Goal: Task Accomplishment & Management: Use online tool/utility

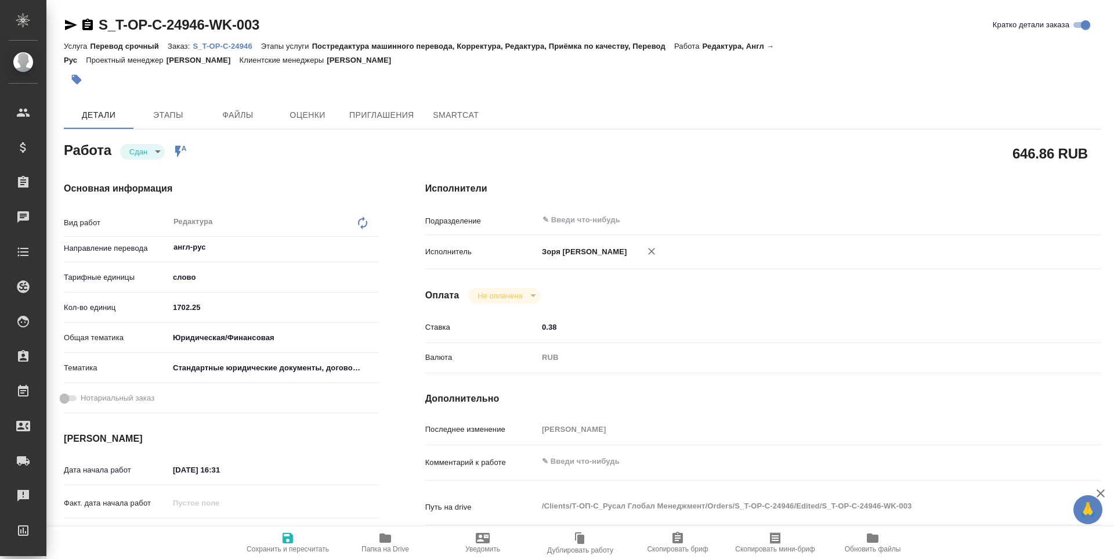
type textarea "x"
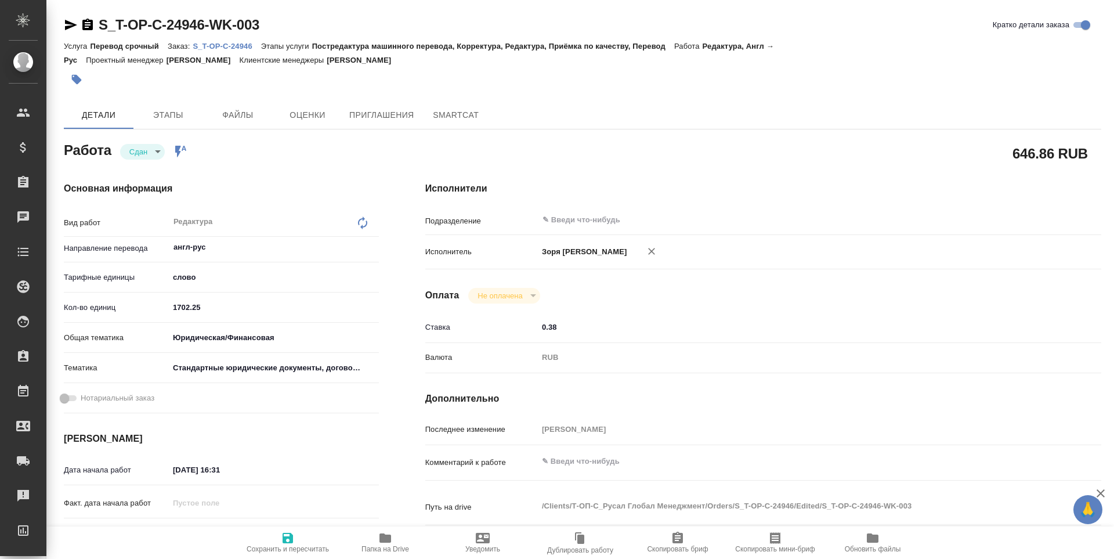
type textarea "x"
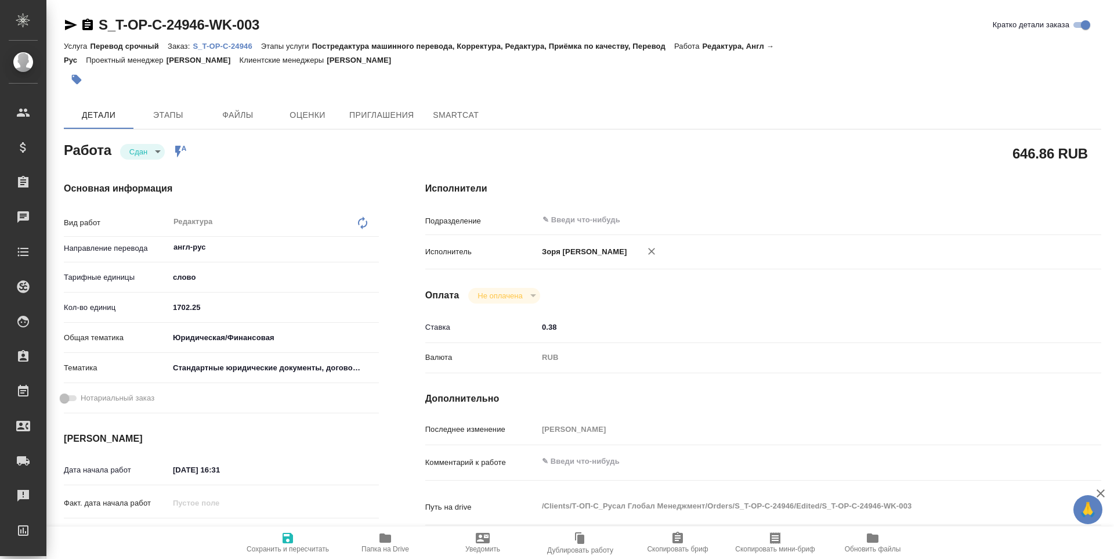
type textarea "x"
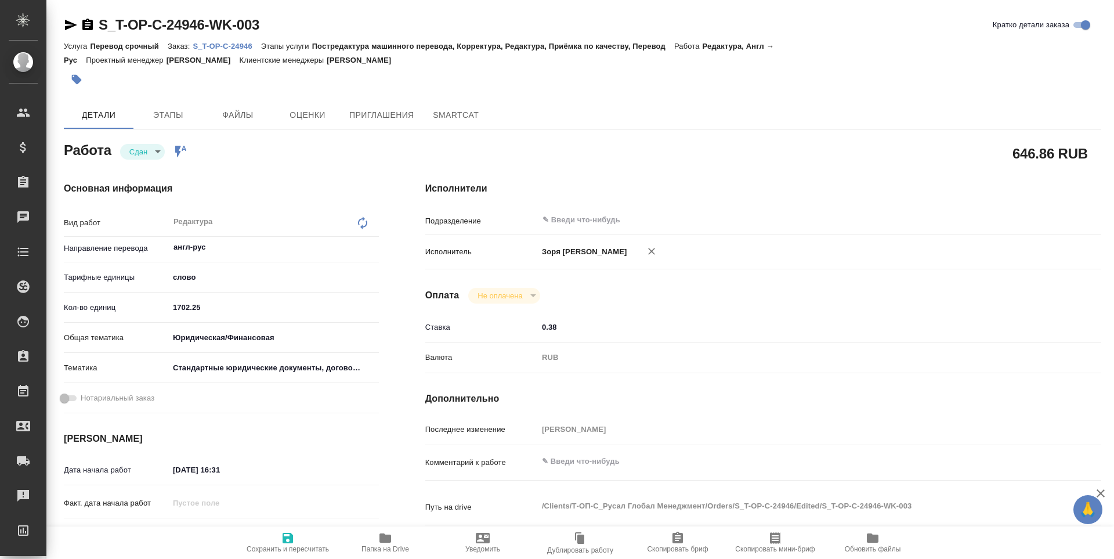
type textarea "x"
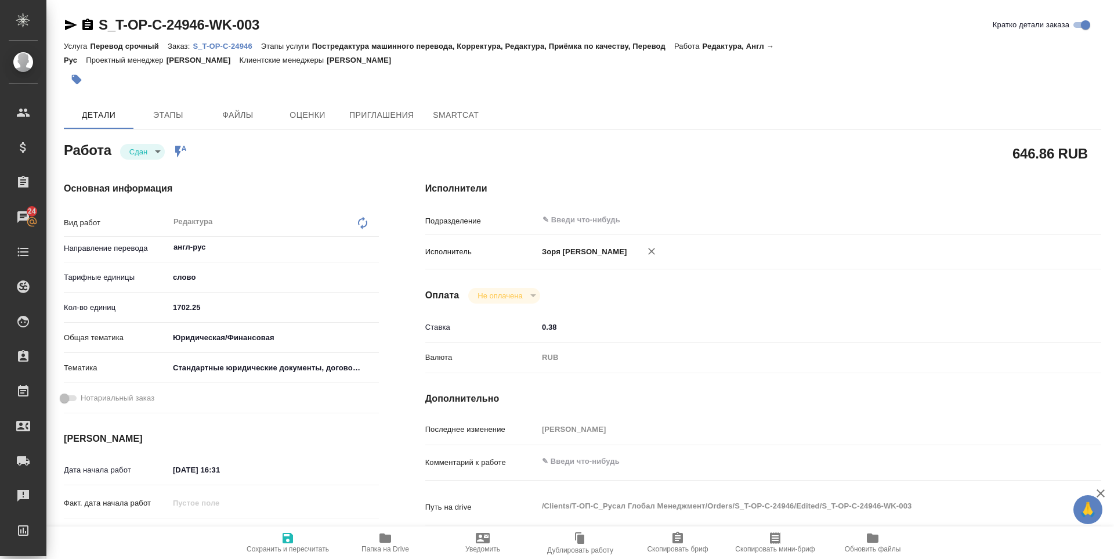
click at [379, 540] on icon "button" at bounding box center [385, 538] width 14 height 14
click at [67, 26] on icon "button" at bounding box center [71, 25] width 14 height 14
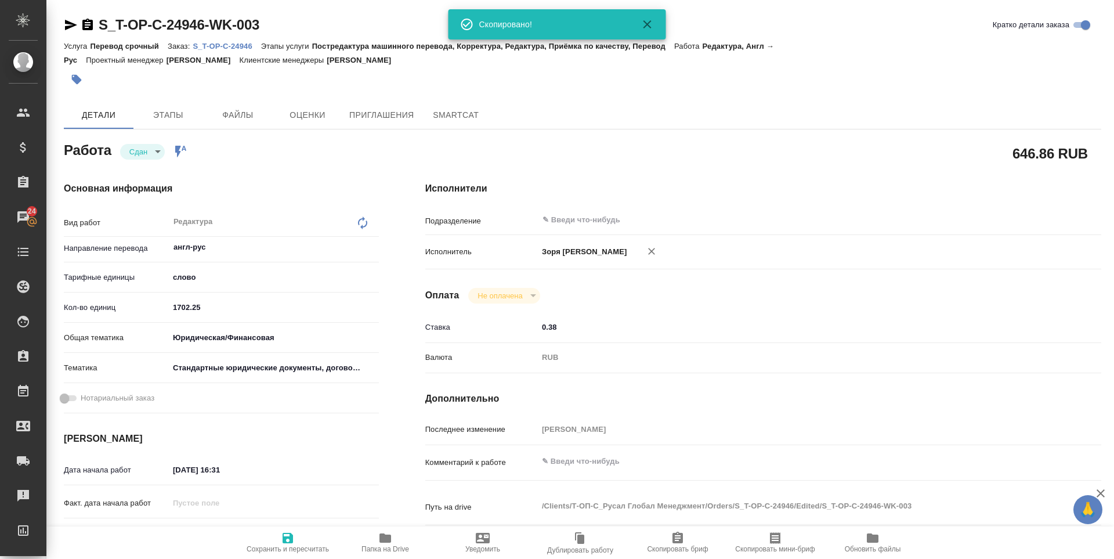
type textarea "x"
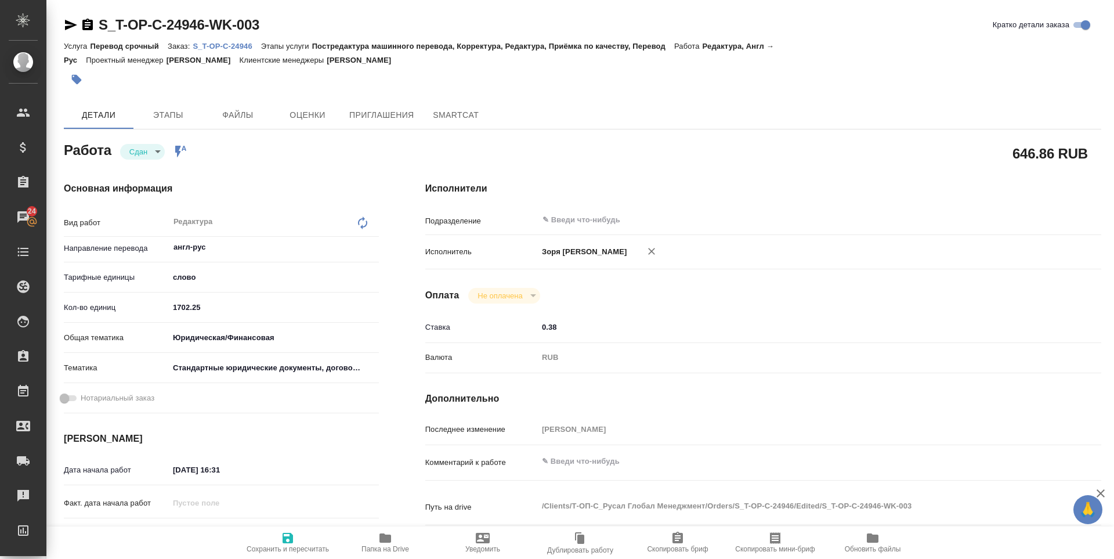
type textarea "x"
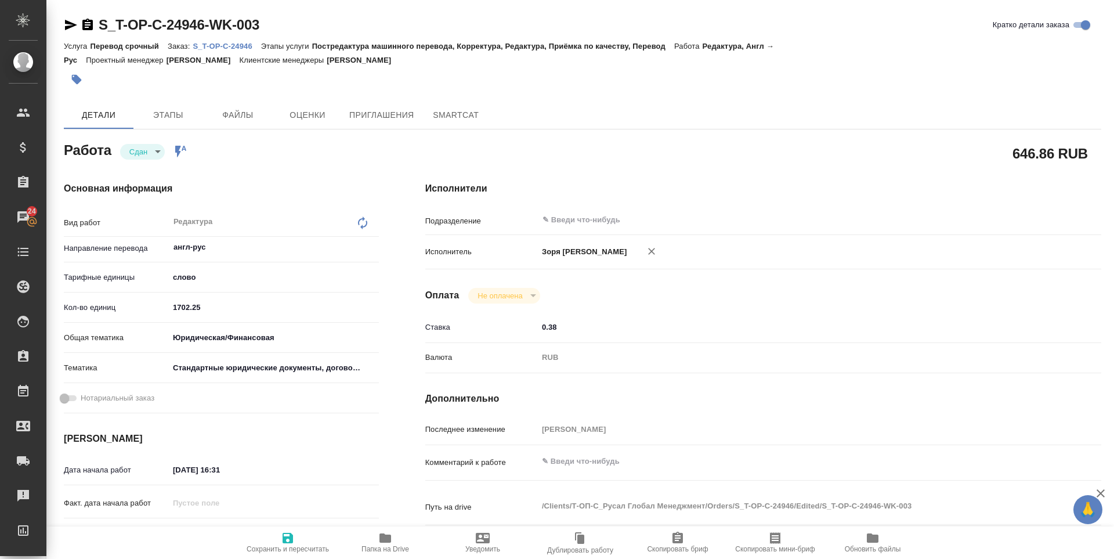
type textarea "x"
